Goal: Transaction & Acquisition: Purchase product/service

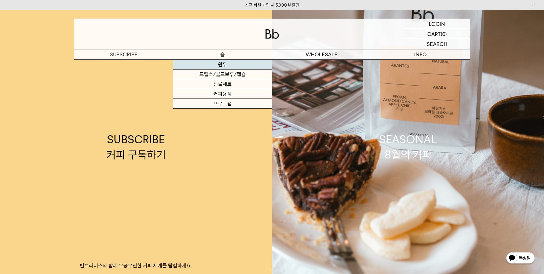
click at [221, 61] on link "원두" at bounding box center [222, 65] width 99 height 10
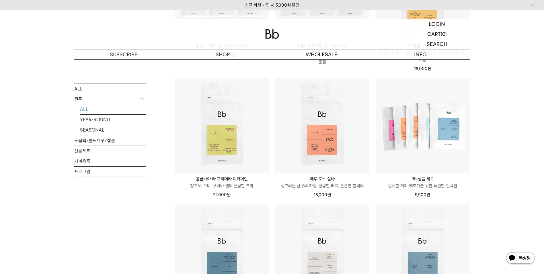
scroll to position [172, 0]
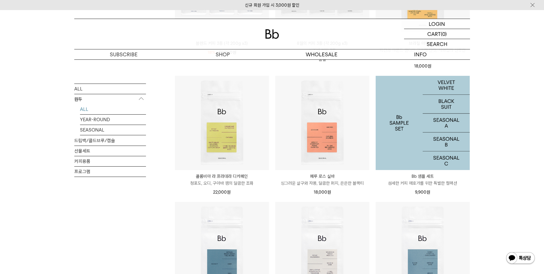
click at [414, 162] on img at bounding box center [423, 123] width 94 height 94
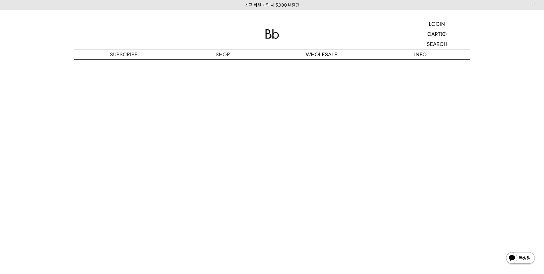
scroll to position [1033, 0]
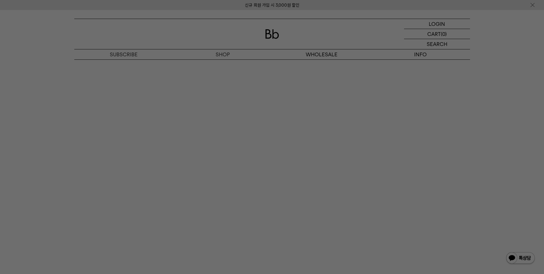
click at [214, 164] on div at bounding box center [272, 137] width 544 height 274
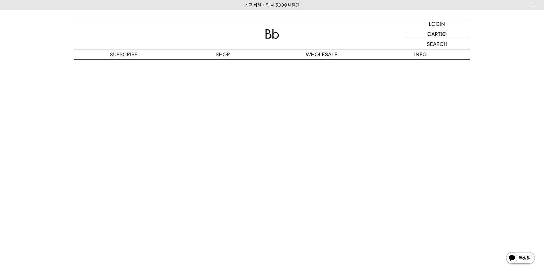
scroll to position [918, 0]
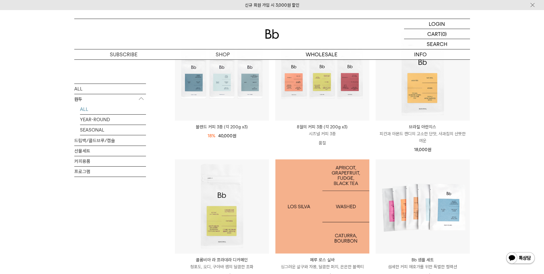
scroll to position [86, 0]
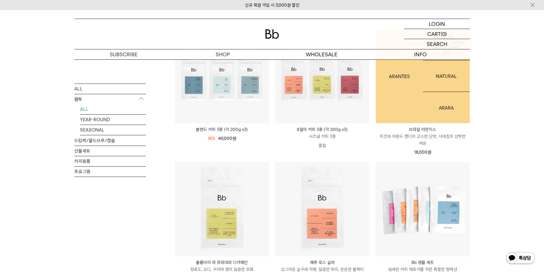
click at [416, 99] on img at bounding box center [423, 76] width 94 height 94
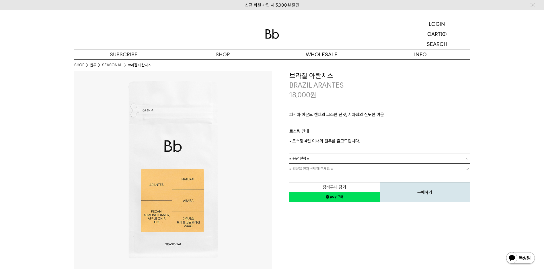
click at [328, 166] on span "= 용량을 먼저 선택해 주세요 =" at bounding box center [312, 169] width 44 height 10
click at [323, 155] on link "= 용량 선택 =" at bounding box center [380, 158] width 181 height 10
click at [304, 178] on li "600g" at bounding box center [382, 179] width 175 height 10
click at [316, 167] on link "= 분쇄도 선택 =" at bounding box center [380, 169] width 181 height 10
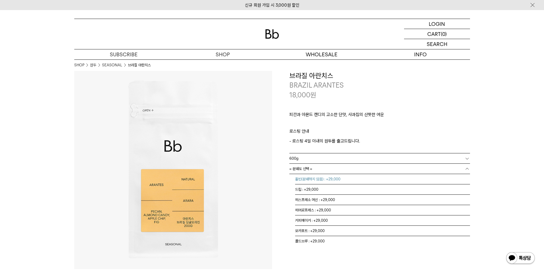
click at [318, 180] on li "홀빈(분쇄하지 않음) : +29,000" at bounding box center [382, 179] width 175 height 10
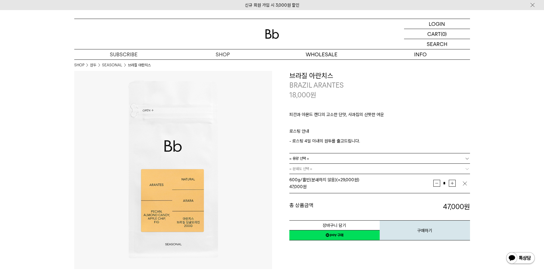
click at [468, 182] on td at bounding box center [466, 183] width 8 height 14
click at [457, 181] on td "* 증가 감소" at bounding box center [448, 183] width 29 height 14
click at [464, 185] on img "button" at bounding box center [465, 184] width 6 height 6
